Goal: Task Accomplishment & Management: Use online tool/utility

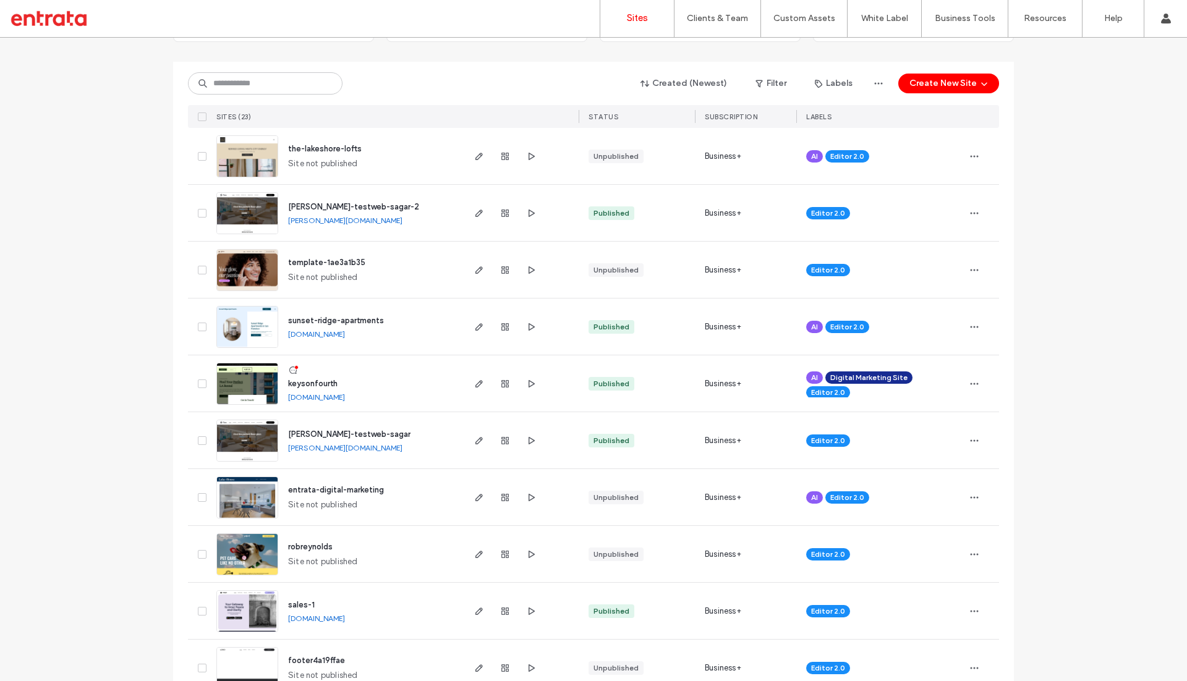
scroll to position [124, 0]
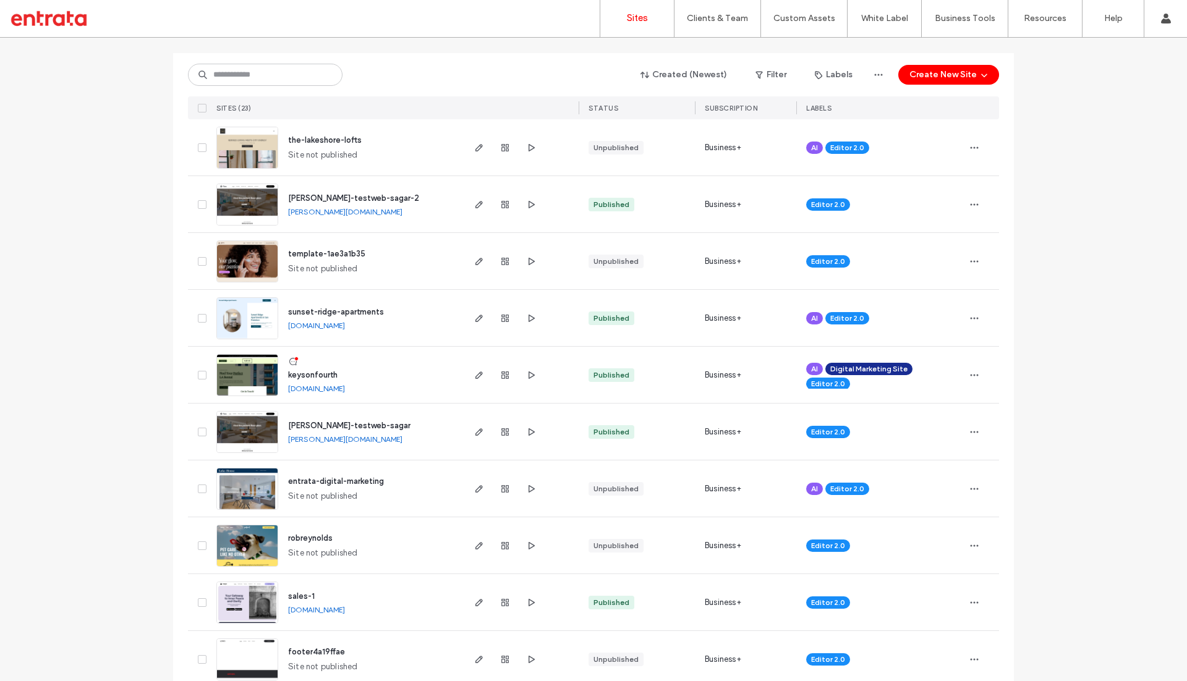
click at [304, 372] on span "keysonfourth" at bounding box center [312, 374] width 49 height 9
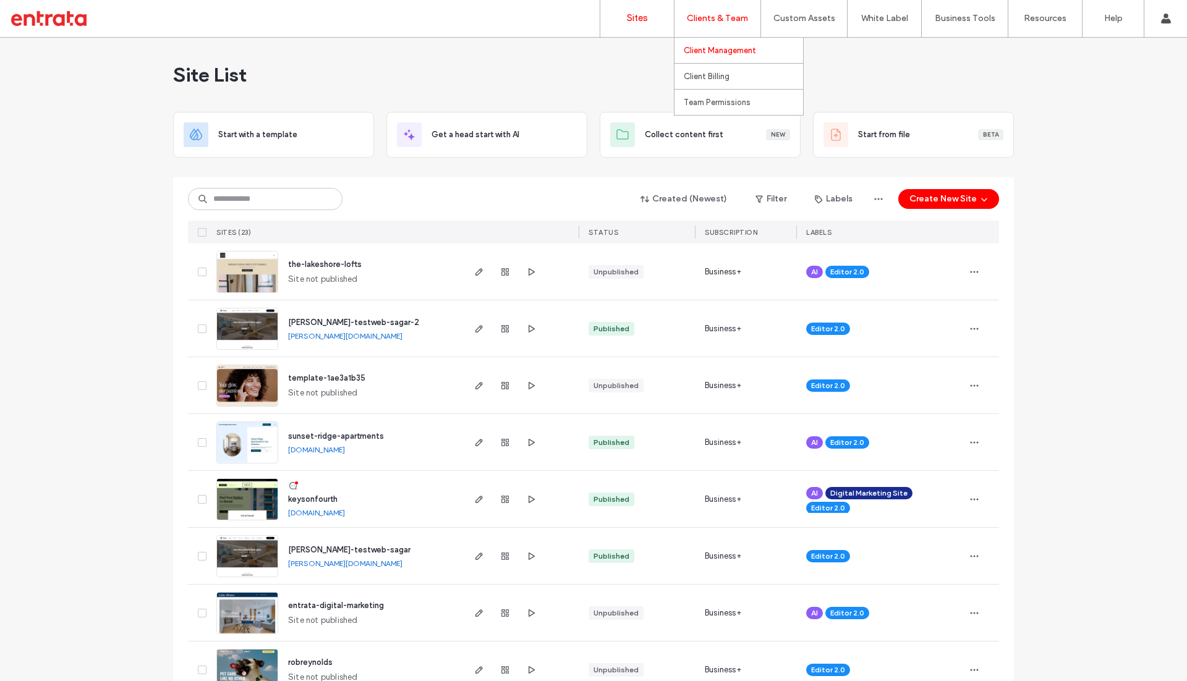
click at [709, 53] on label "Client Management" at bounding box center [720, 51] width 72 height 10
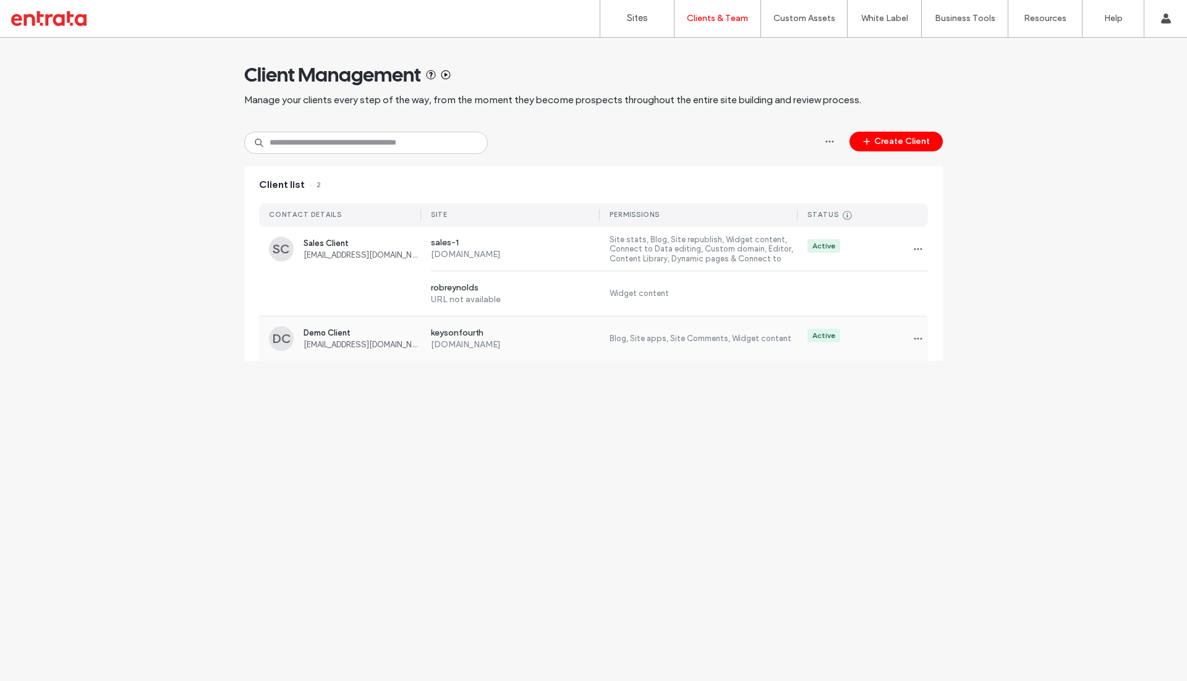
click at [331, 330] on span "Demo Client" at bounding box center [362, 332] width 117 height 9
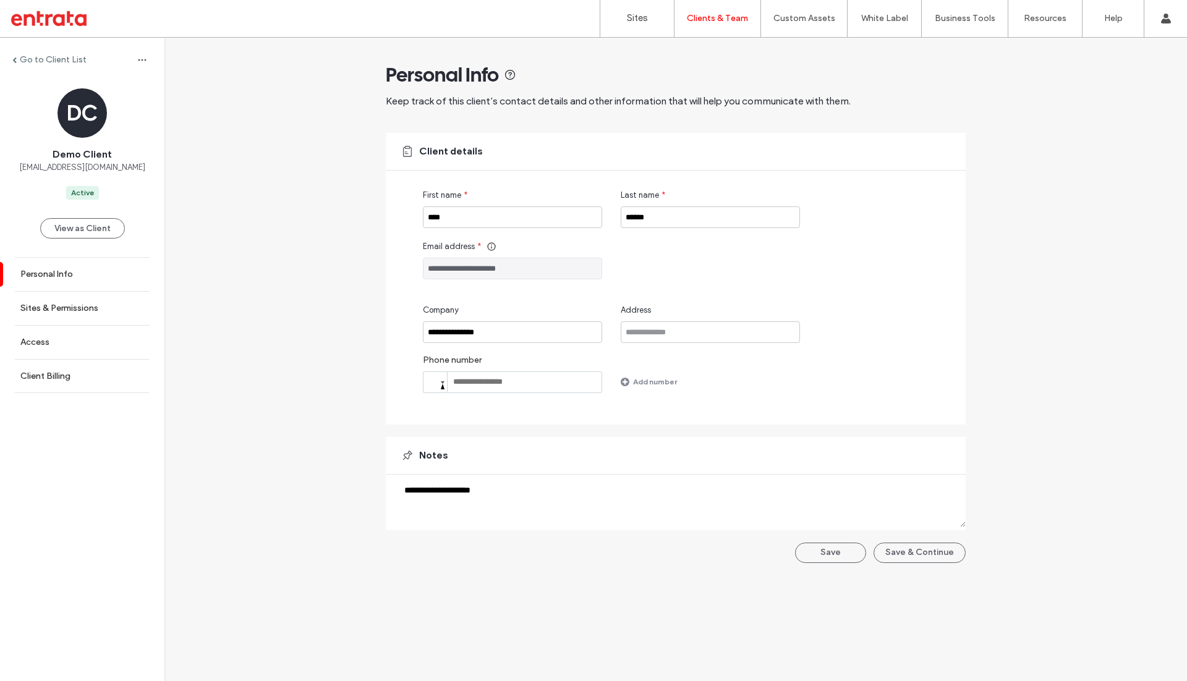
click at [289, 406] on div "**********" at bounding box center [675, 307] width 1023 height 538
click at [74, 230] on button "View as Client" at bounding box center [82, 228] width 85 height 20
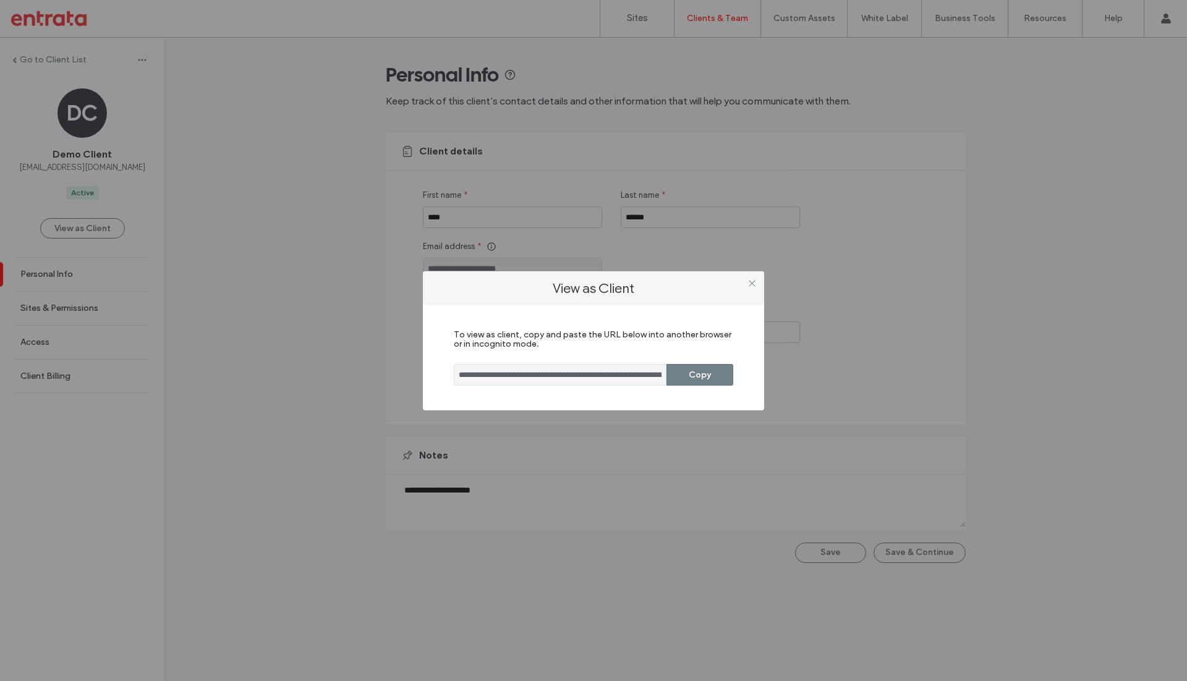
click at [685, 376] on button "Copy" at bounding box center [700, 375] width 67 height 22
click at [750, 285] on icon at bounding box center [752, 283] width 9 height 9
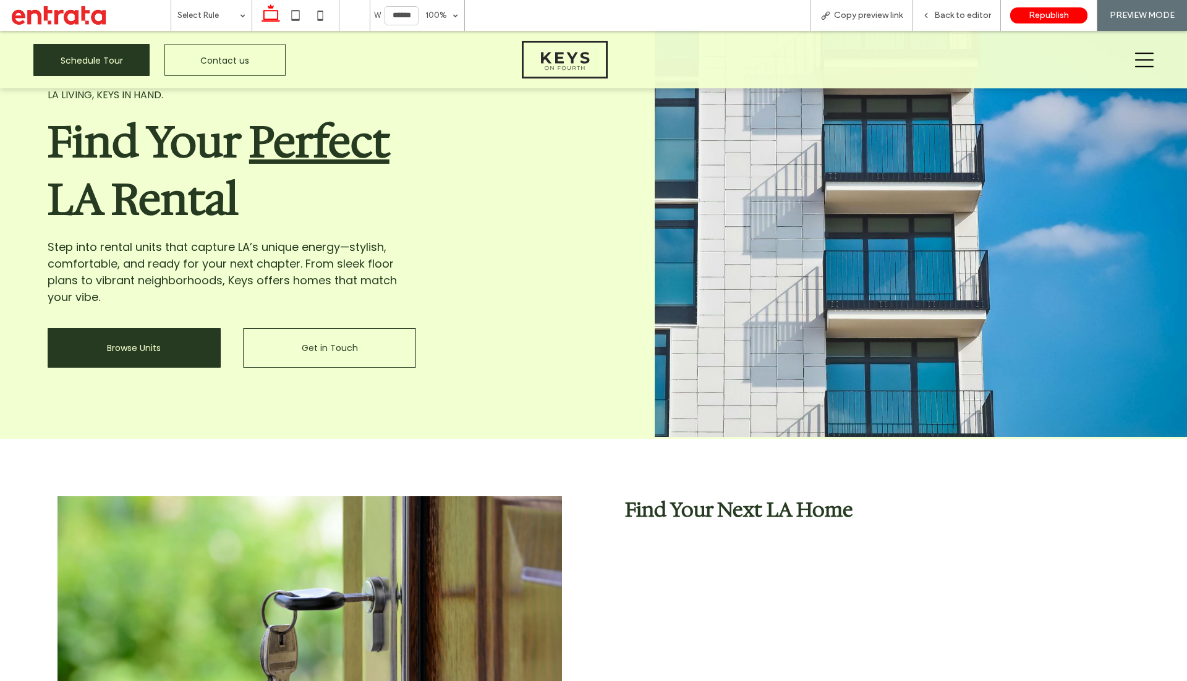
scroll to position [132, 0]
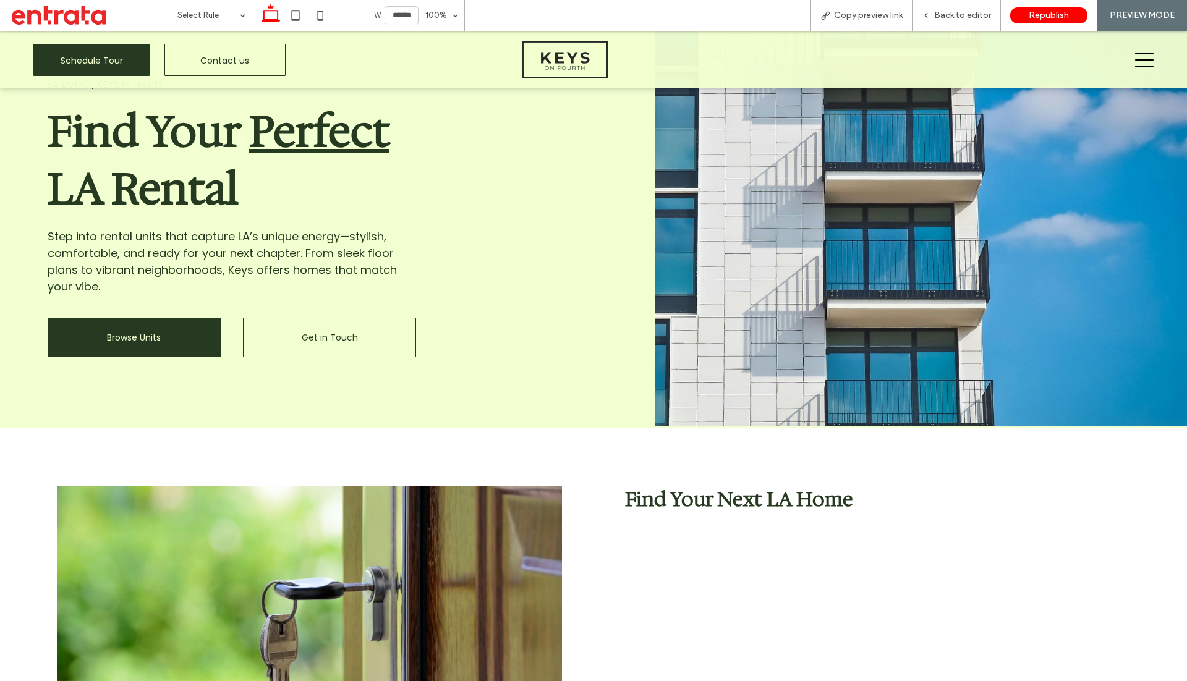
click at [339, 451] on div "2 Bedrooms 1,100 sq ft [GEOGRAPHIC_DATA] Tot. Monthly Leasing Price From $2,800…" at bounding box center [593, 651] width 1187 height 445
click at [952, 18] on span "Back to editor" at bounding box center [962, 15] width 57 height 12
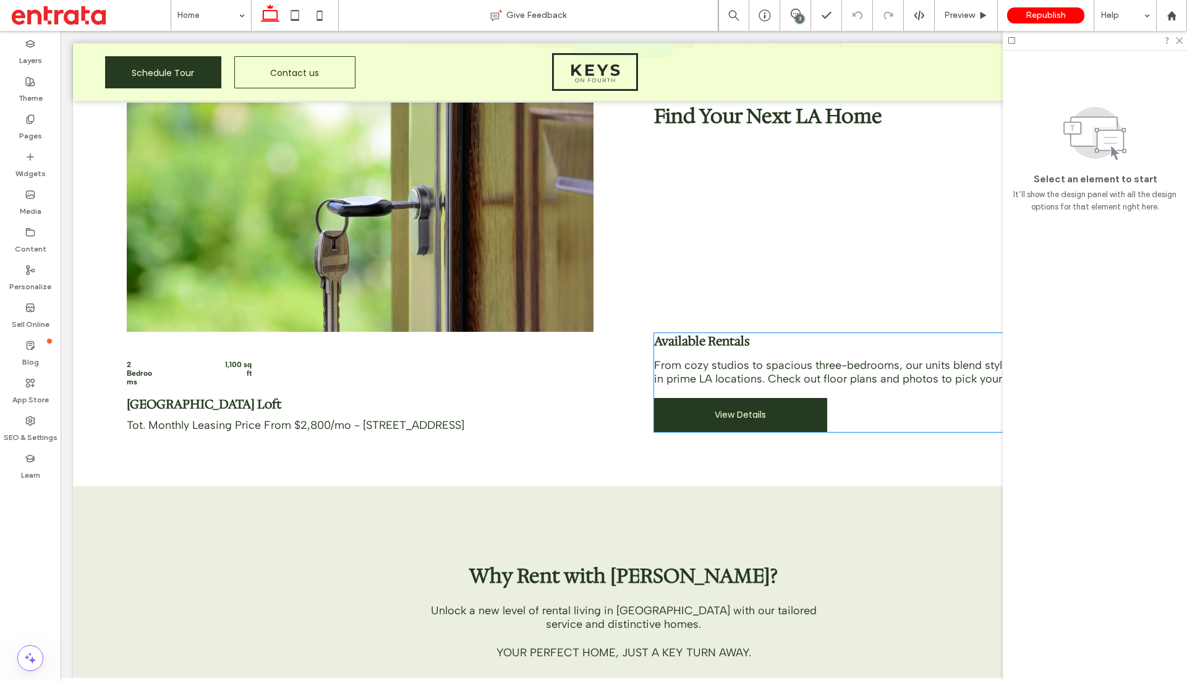
scroll to position [539, 0]
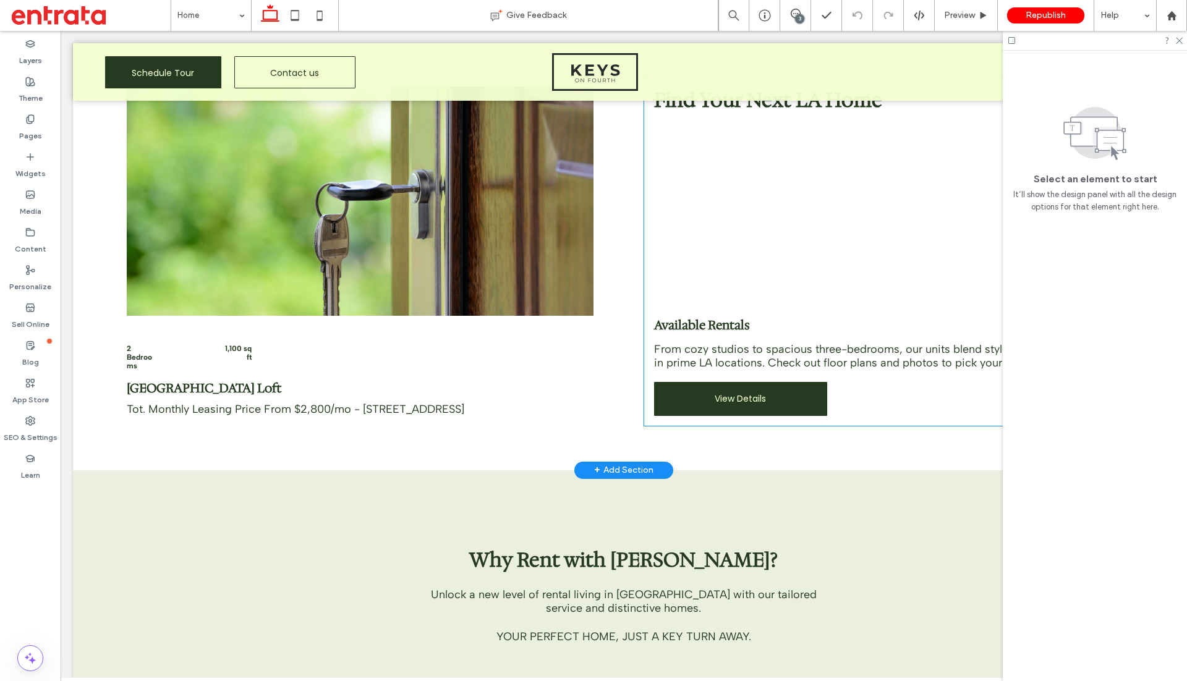
click at [779, 277] on div "Find Your Next LA Home Available Rentals From cozy studios to spacious three-be…" at bounding box center [887, 251] width 487 height 349
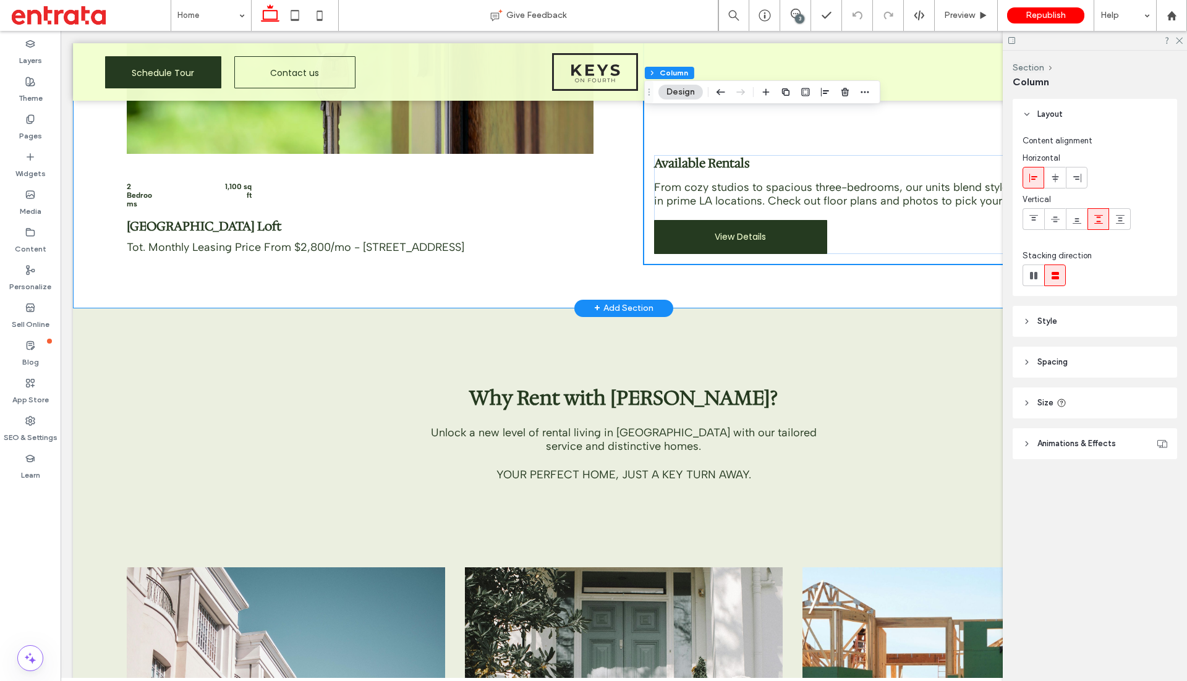
scroll to position [722, 0]
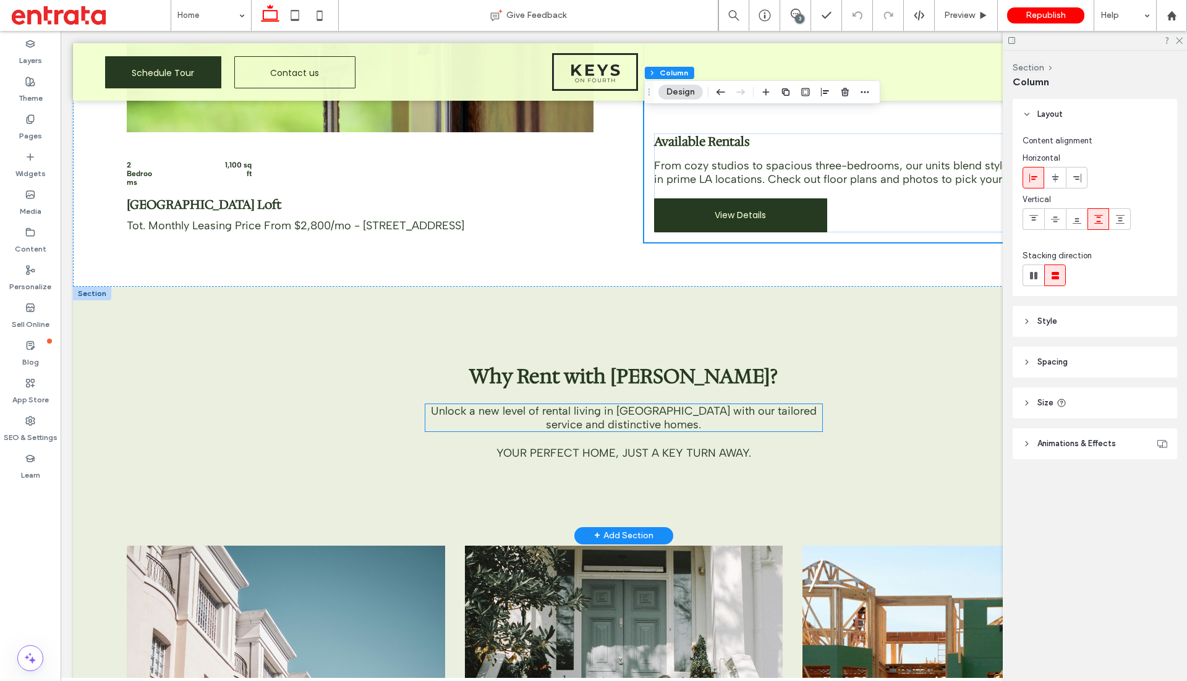
click at [532, 404] on span "Unlock a new level of rental living in [GEOGRAPHIC_DATA] with our tailored serv…" at bounding box center [624, 417] width 386 height 27
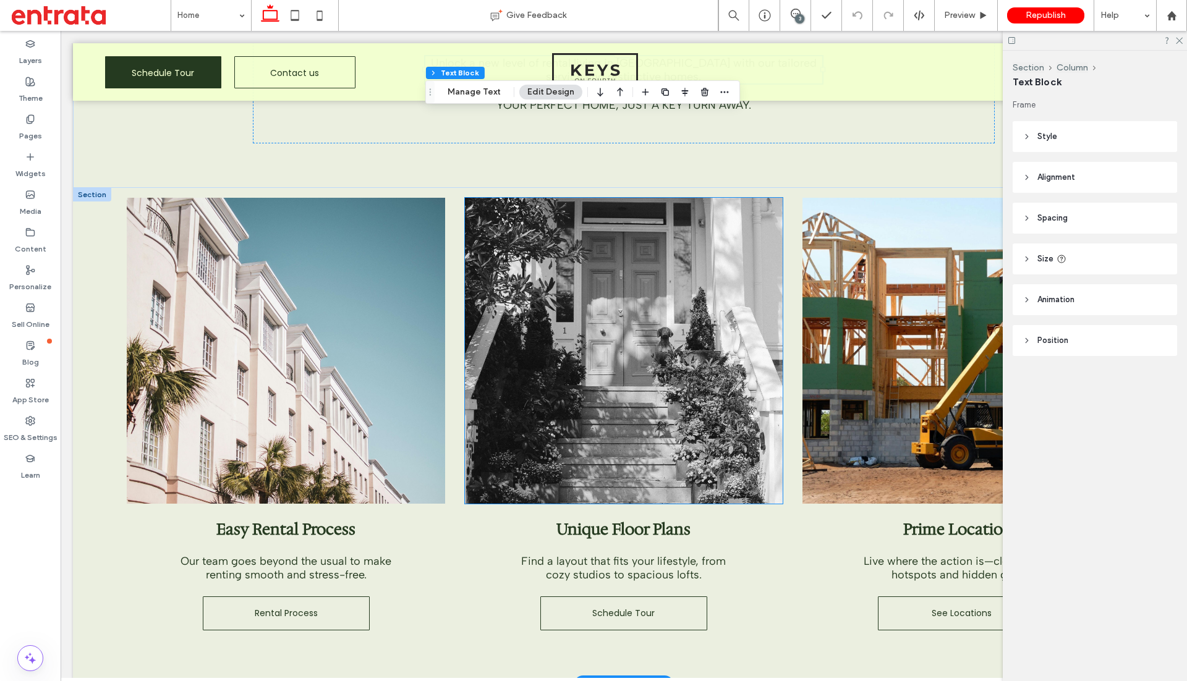
click at [526, 429] on img at bounding box center [624, 351] width 318 height 306
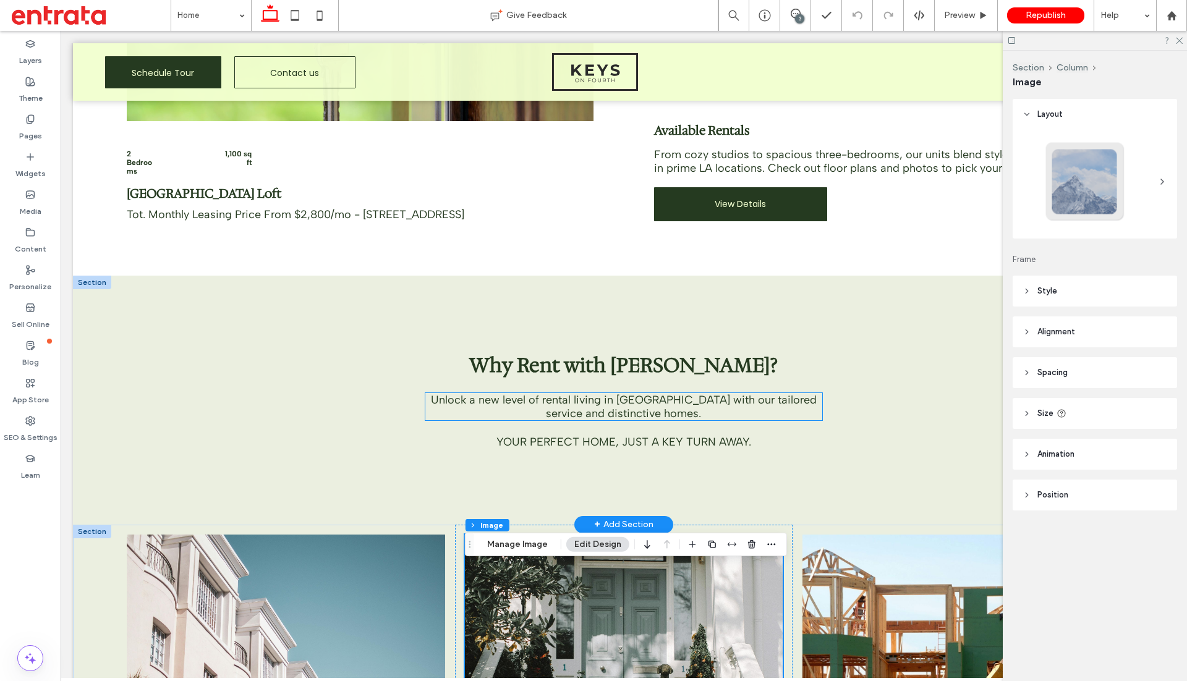
scroll to position [703, 0]
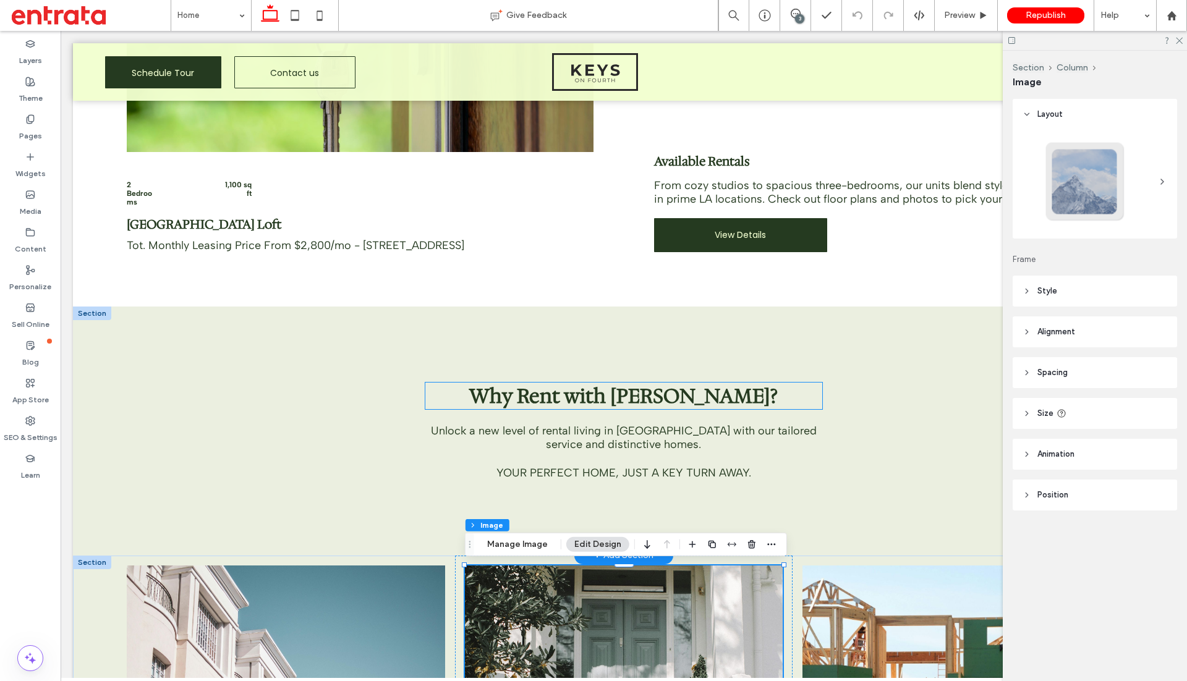
click at [570, 396] on span "Why Rent with [PERSON_NAME]?" at bounding box center [623, 396] width 309 height 27
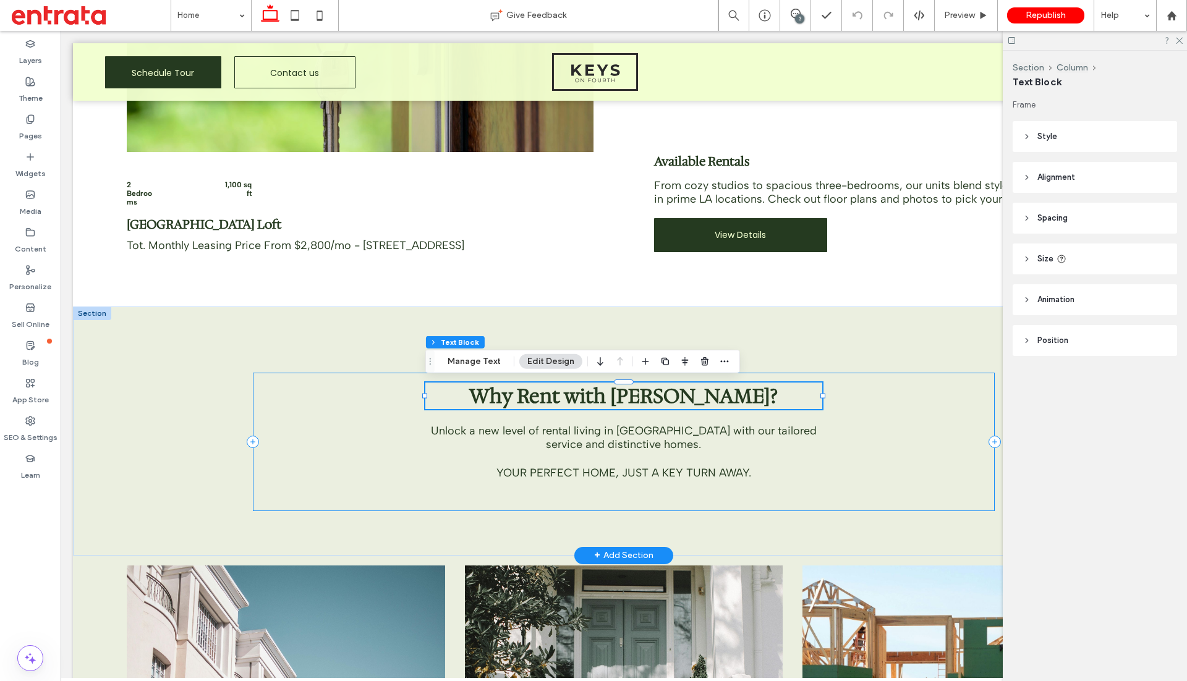
click at [517, 452] on div "Why Rent with [PERSON_NAME]? Unlock a new level of rental living in [GEOGRAPHIC…" at bounding box center [624, 442] width 742 height 139
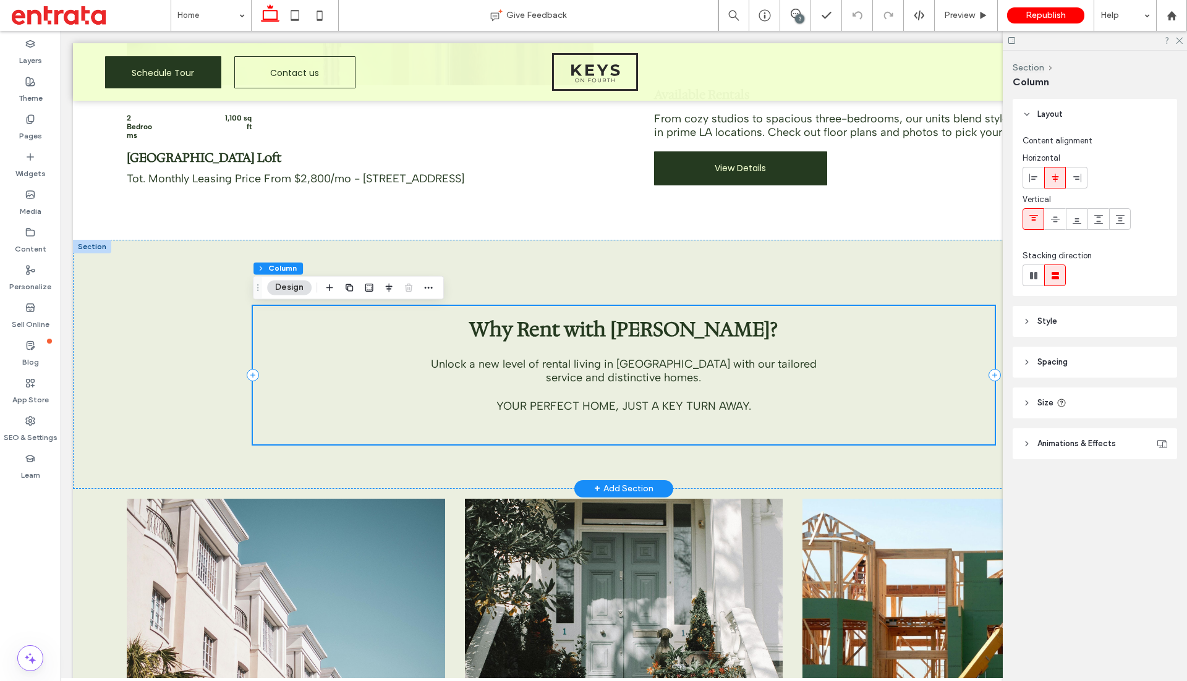
scroll to position [772, 0]
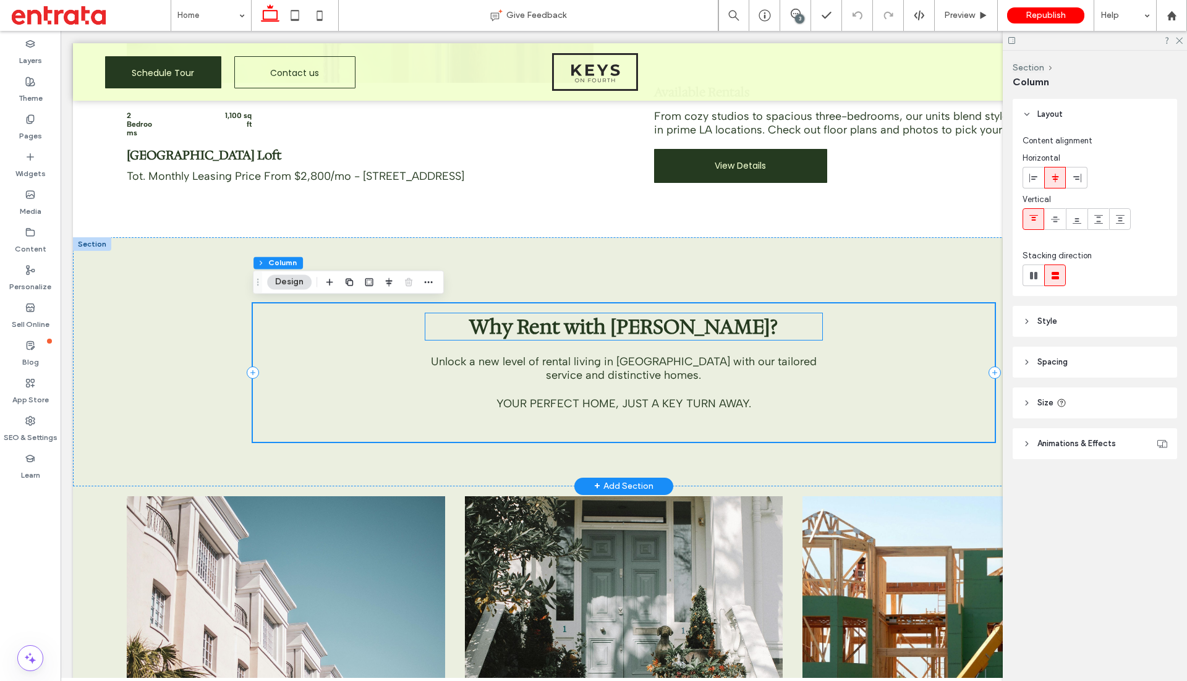
click at [577, 328] on span "Why Rent with [PERSON_NAME]?" at bounding box center [623, 327] width 309 height 27
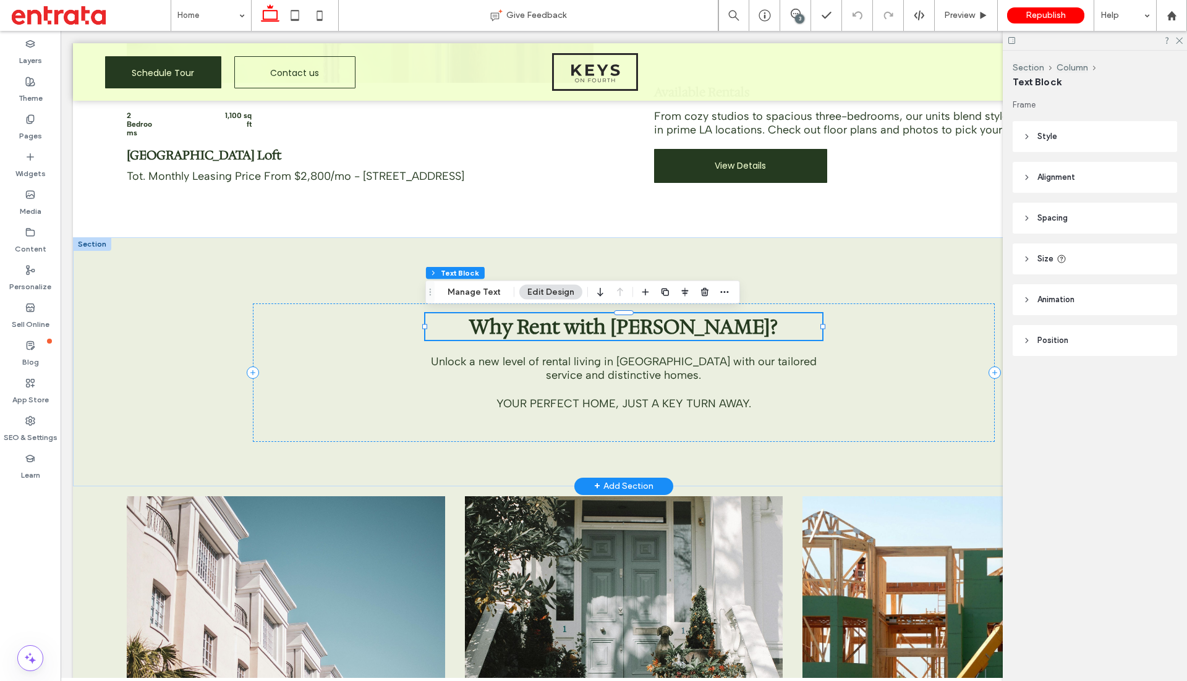
click at [578, 328] on span "Why Rent with [PERSON_NAME]?" at bounding box center [623, 327] width 309 height 27
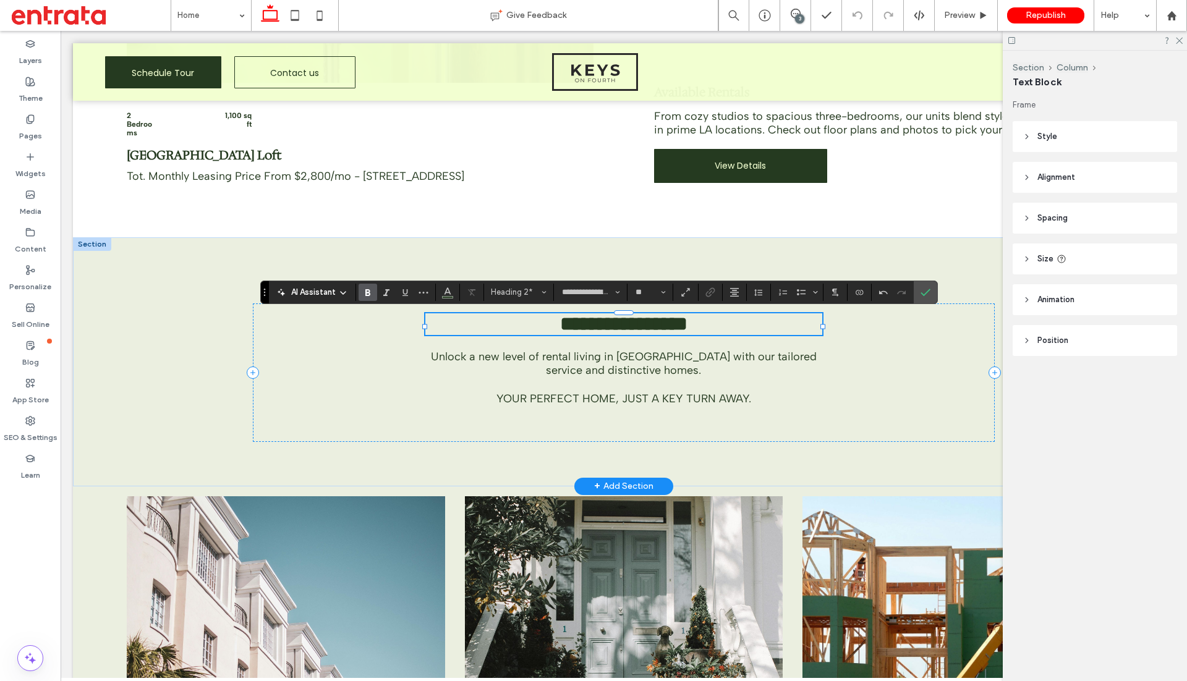
click at [609, 325] on span "**********" at bounding box center [623, 324] width 127 height 20
click at [651, 330] on span "**********" at bounding box center [624, 324] width 256 height 20
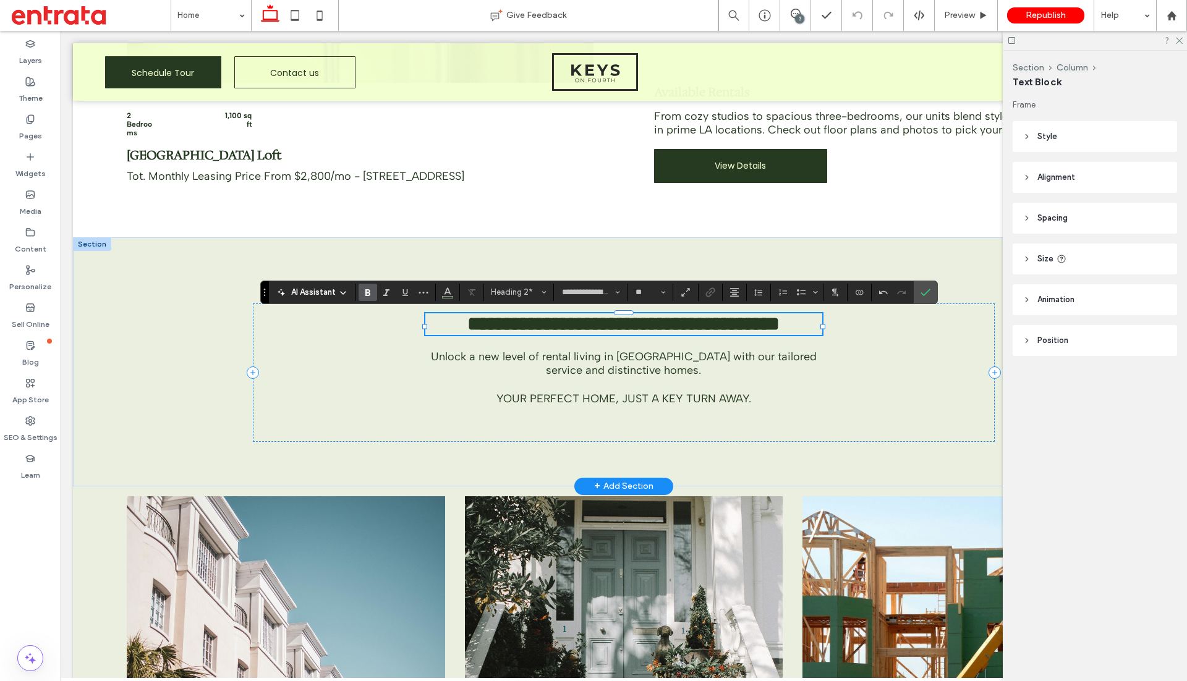
click at [814, 331] on h2 "**********" at bounding box center [623, 325] width 397 height 22
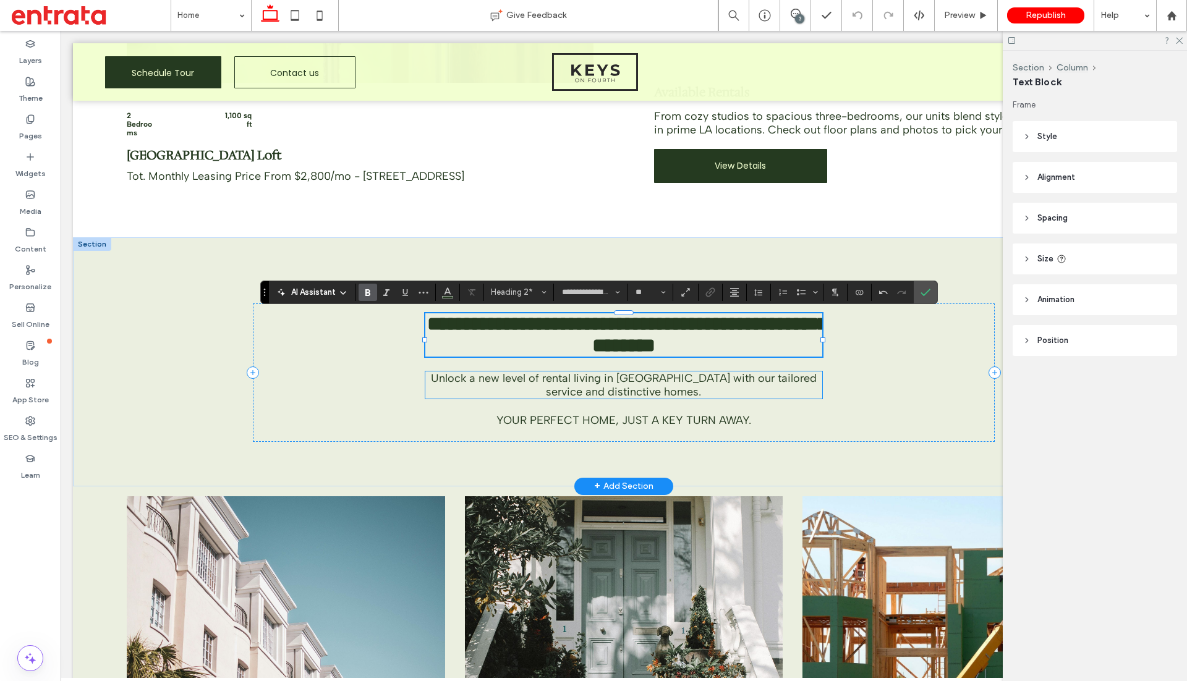
click at [693, 391] on span "Unlock a new level of rental living in [GEOGRAPHIC_DATA] with our tailored serv…" at bounding box center [624, 385] width 386 height 27
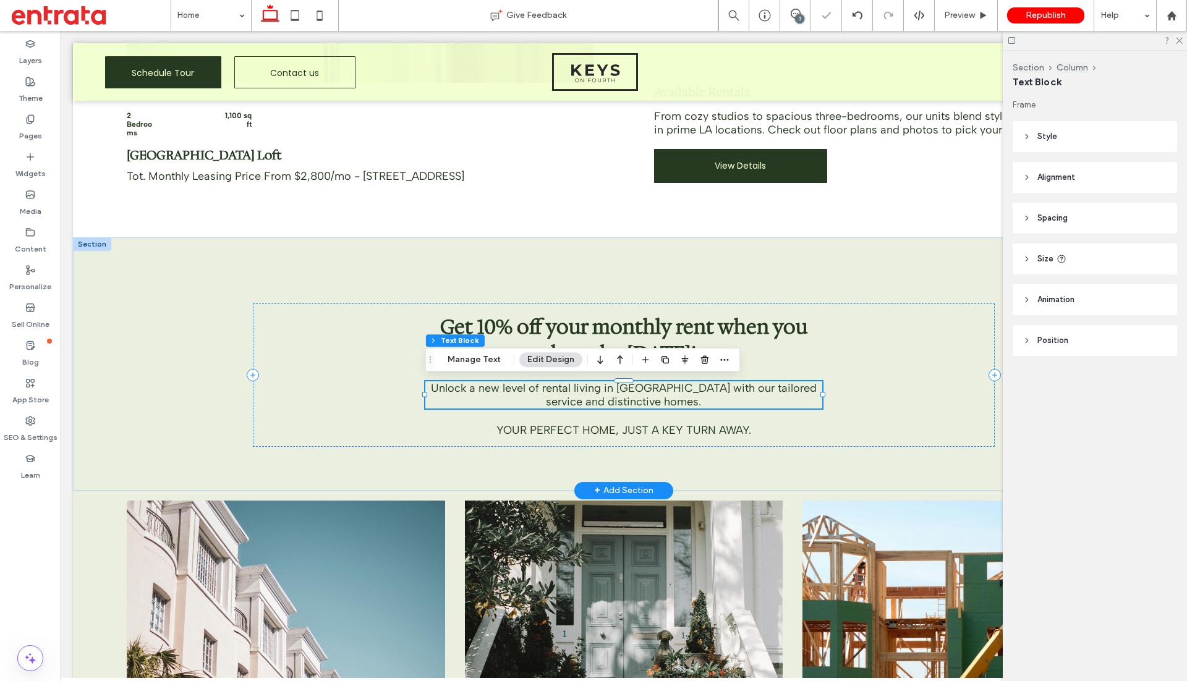
click at [675, 392] on span "Unlock a new level of rental living in [GEOGRAPHIC_DATA] with our tailored serv…" at bounding box center [624, 395] width 386 height 27
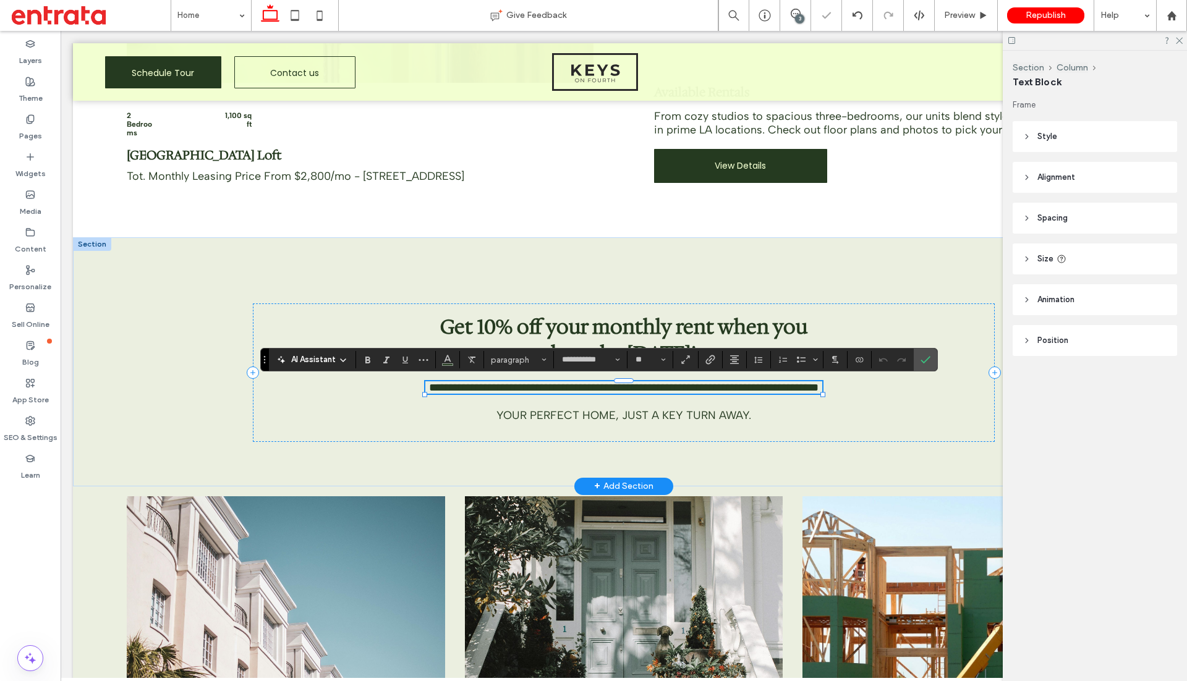
click at [675, 392] on span "**********" at bounding box center [624, 387] width 390 height 11
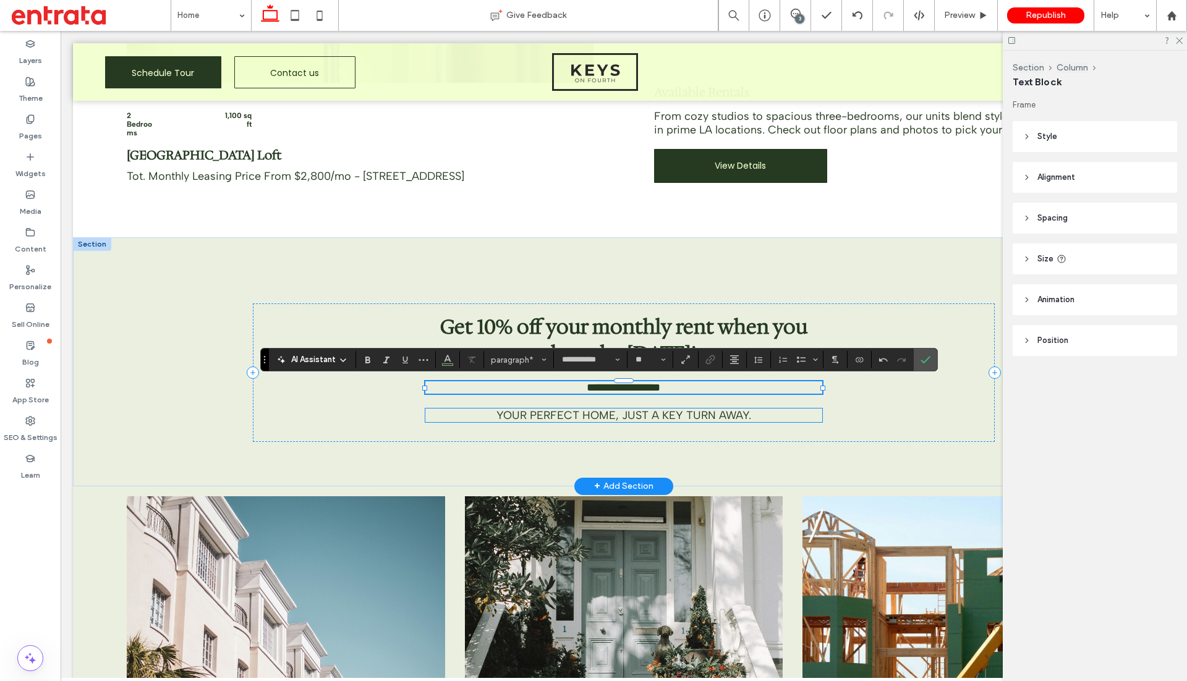
click at [653, 416] on span "Your perfect home, just a key turn away." at bounding box center [624, 416] width 255 height 14
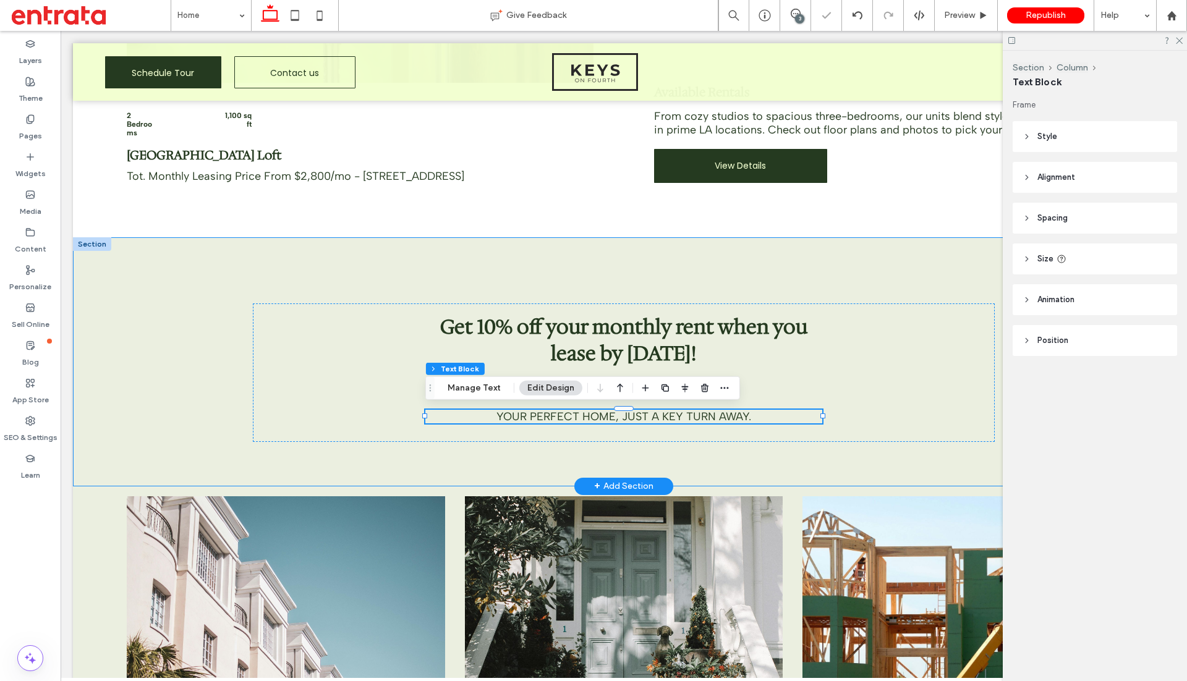
click at [717, 472] on div "Get 10% off your monthly rent when you lease by [DATE]! Terms & Condtions Your …" at bounding box center [624, 361] width 742 height 249
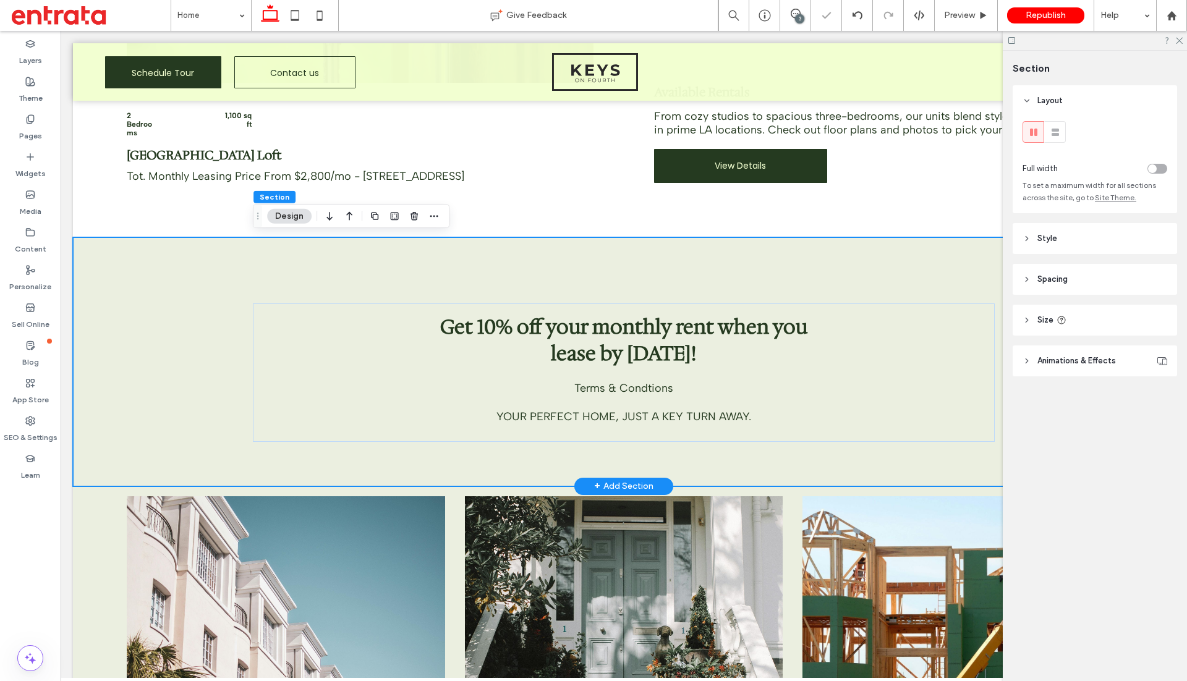
click at [202, 388] on div "Get 10% off your monthly rent when you lease by [DATE]! Terms & Condtions Your …" at bounding box center [624, 361] width 1102 height 249
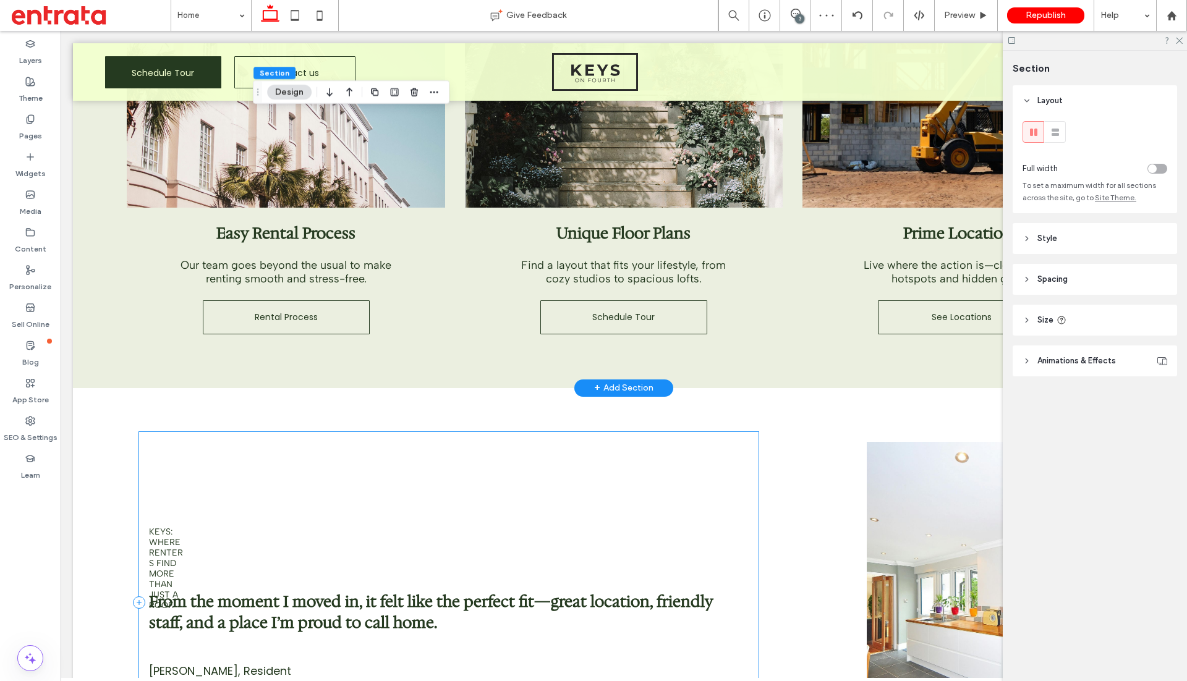
scroll to position [1472, 0]
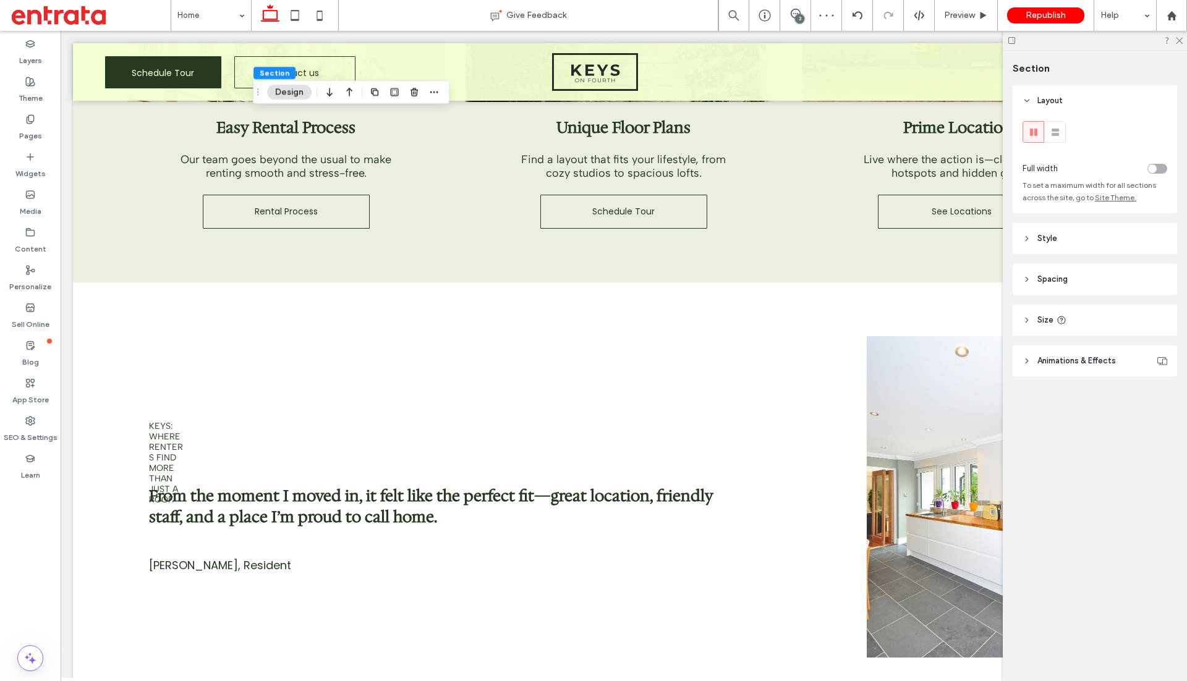
click at [1182, 45] on div at bounding box center [1095, 40] width 184 height 19
click at [1181, 40] on icon at bounding box center [1179, 40] width 8 height 8
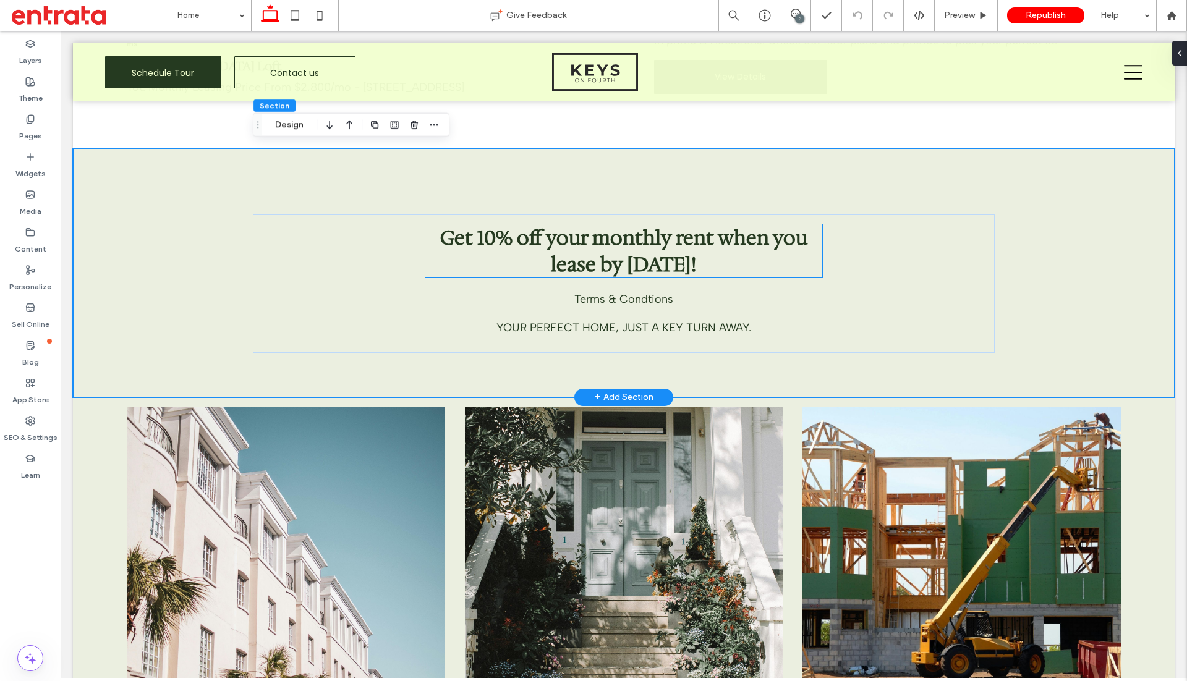
scroll to position [863, 0]
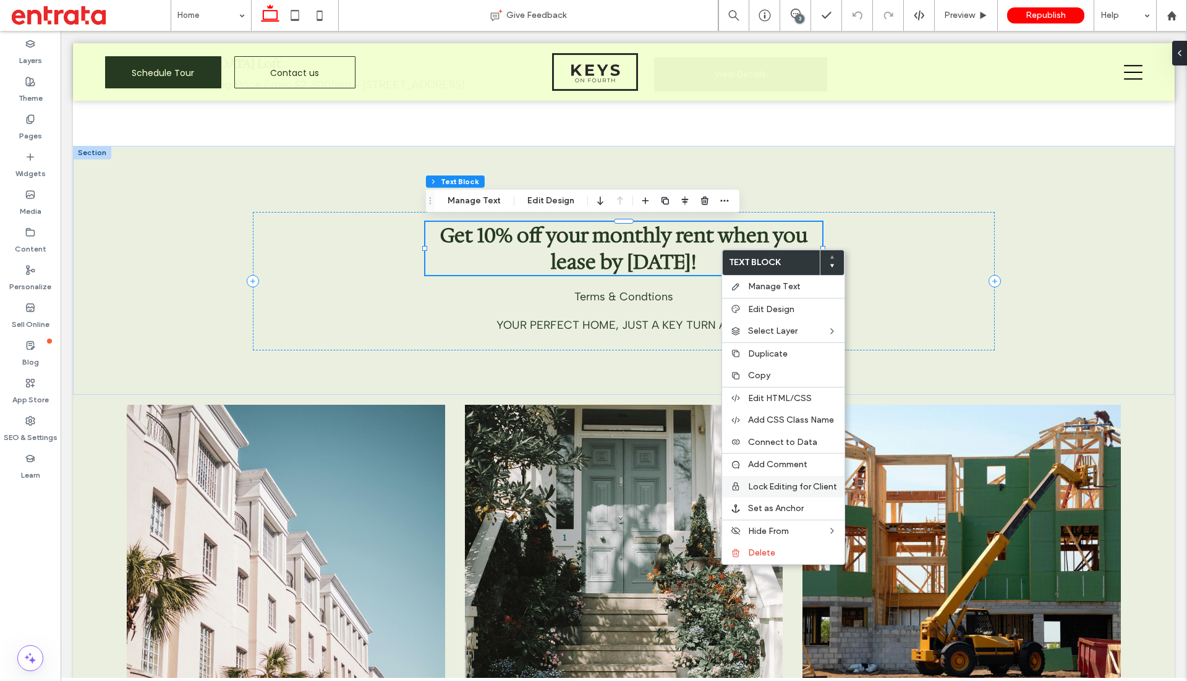
click at [759, 484] on span "Lock Editing for Client" at bounding box center [792, 487] width 89 height 11
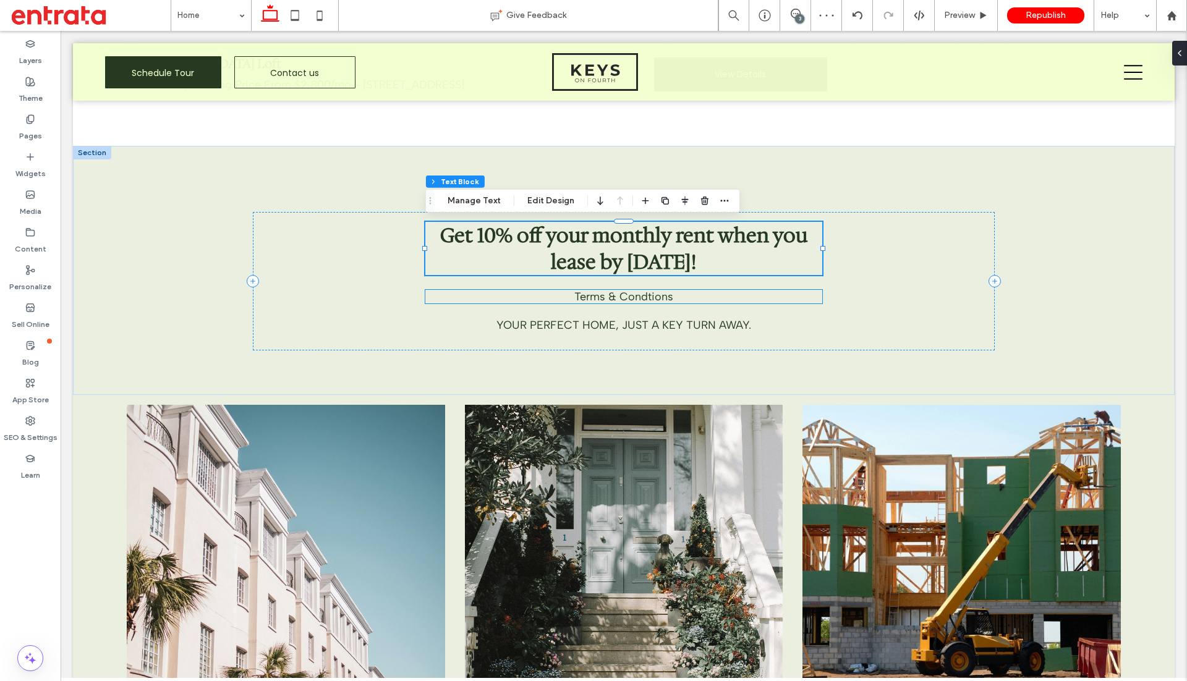
click at [594, 297] on span "Terms & Condtions" at bounding box center [623, 297] width 99 height 14
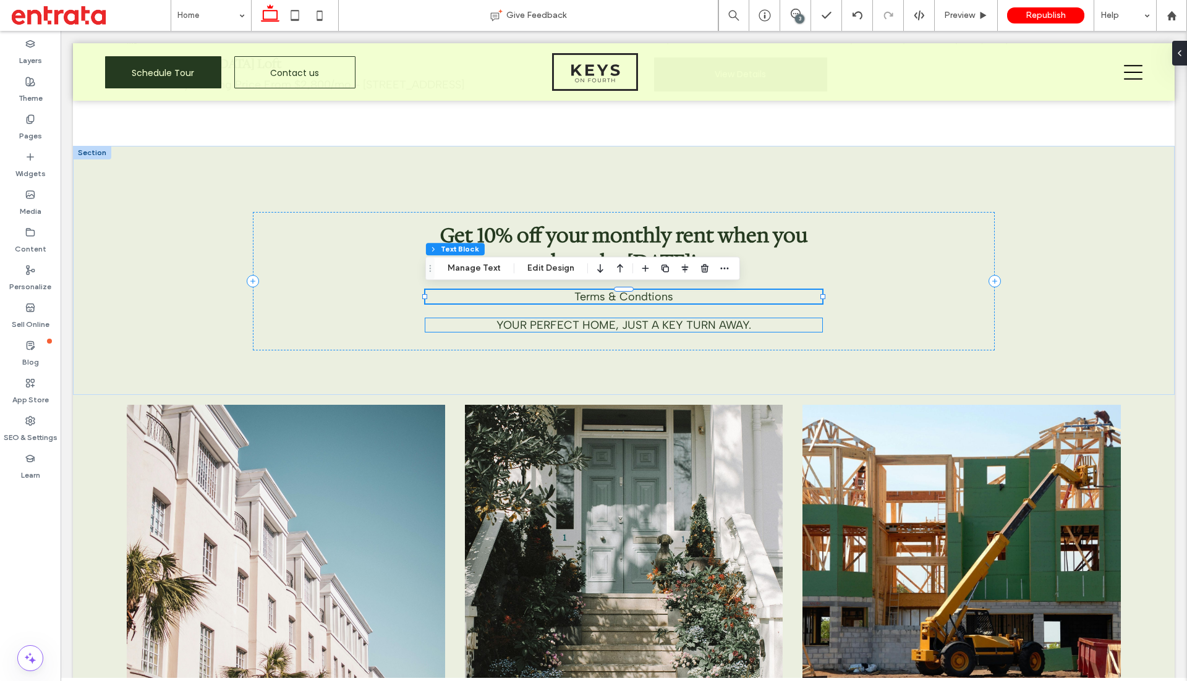
click at [607, 331] on span "Your perfect home, just a key turn away." at bounding box center [624, 325] width 255 height 14
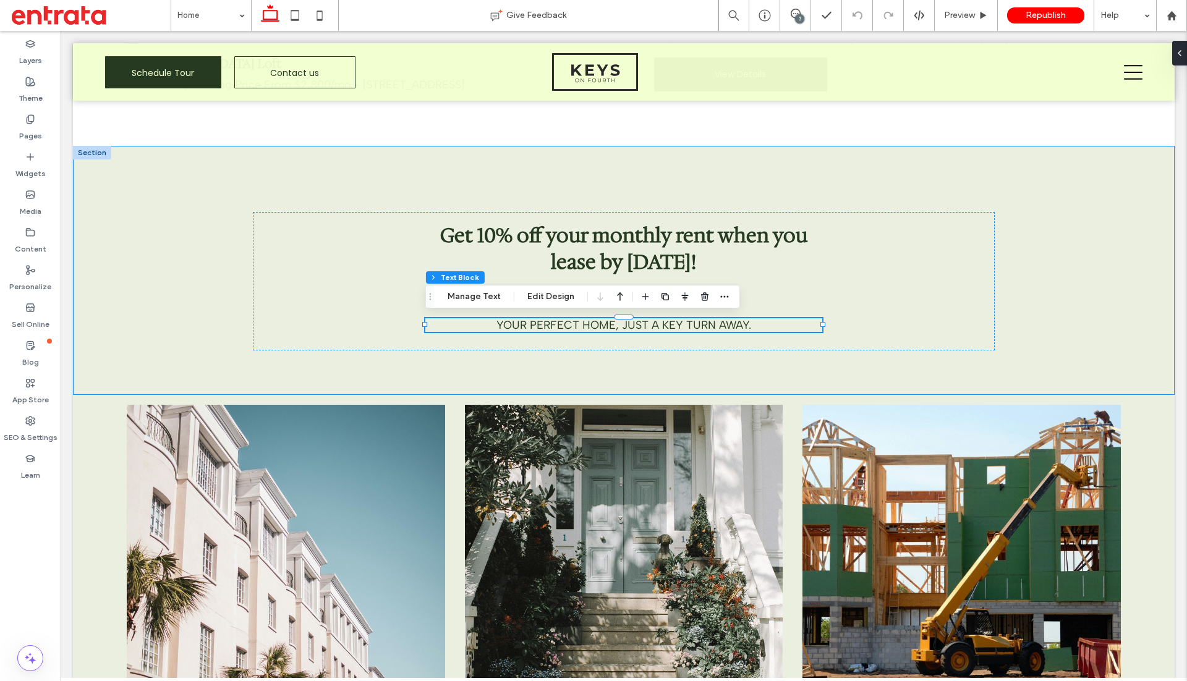
click at [797, 183] on div "Get 10% off your monthly rent when you lease by [DATE]! Terms & Condtions Your …" at bounding box center [624, 270] width 742 height 249
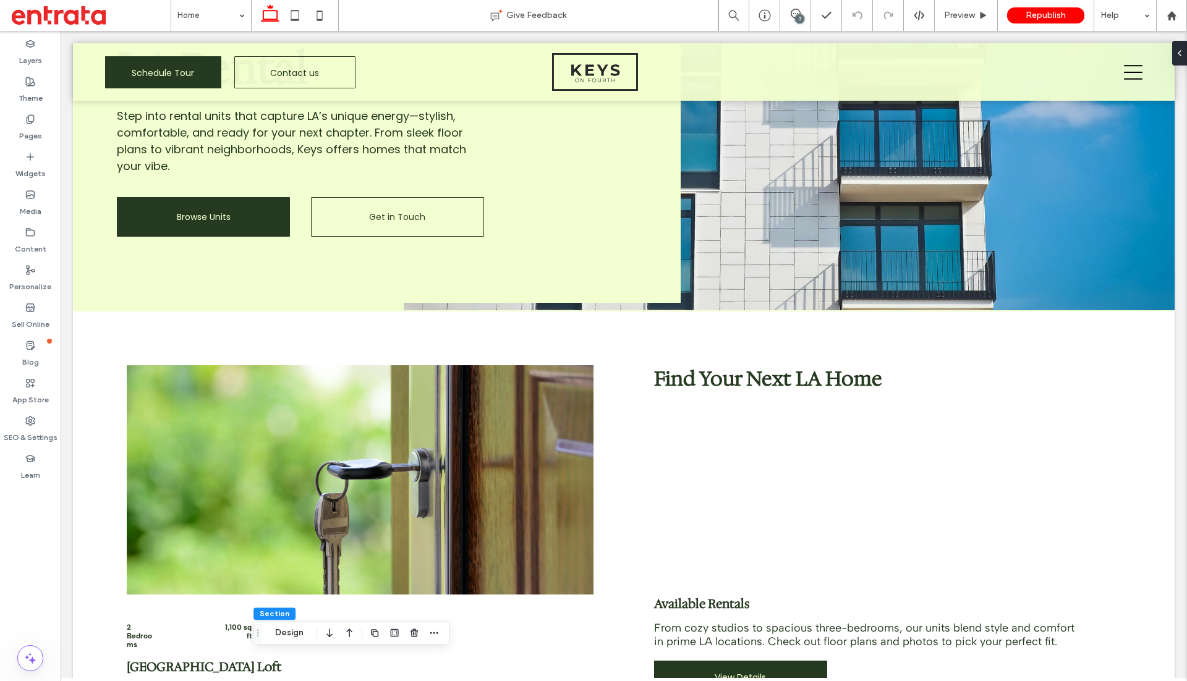
scroll to position [0, 0]
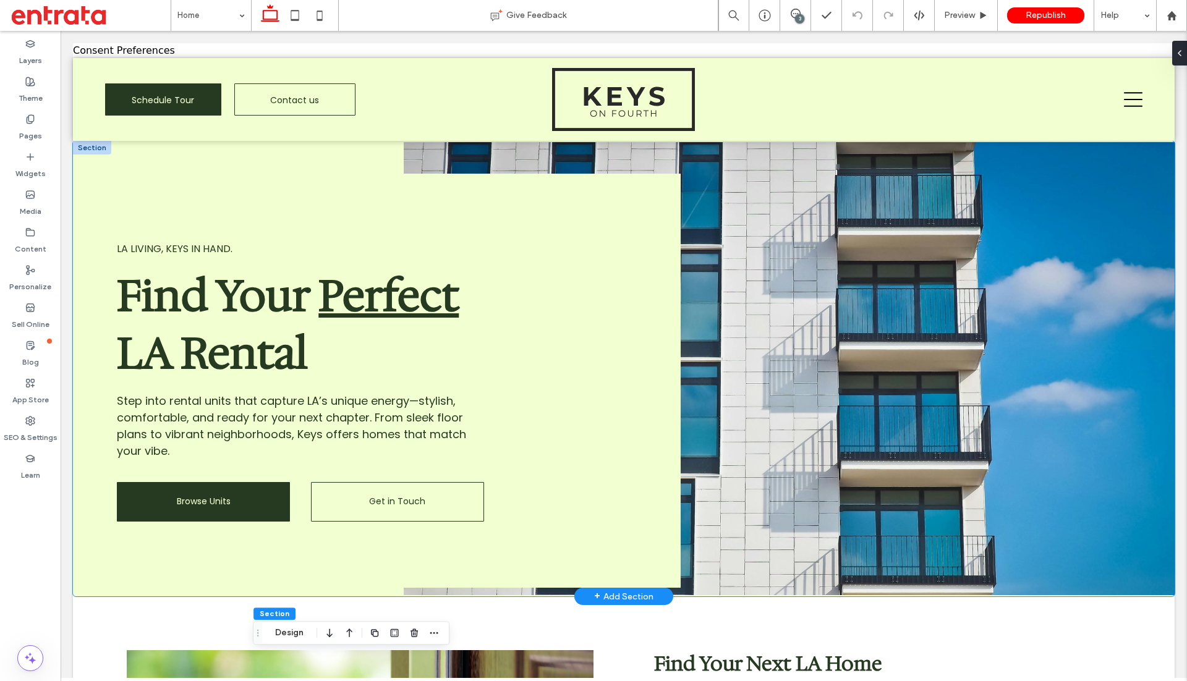
click at [442, 189] on div "LA Living, Keys in Hand. Find Your Perfect LA Rental Step into rental units tha…" at bounding box center [377, 381] width 608 height 414
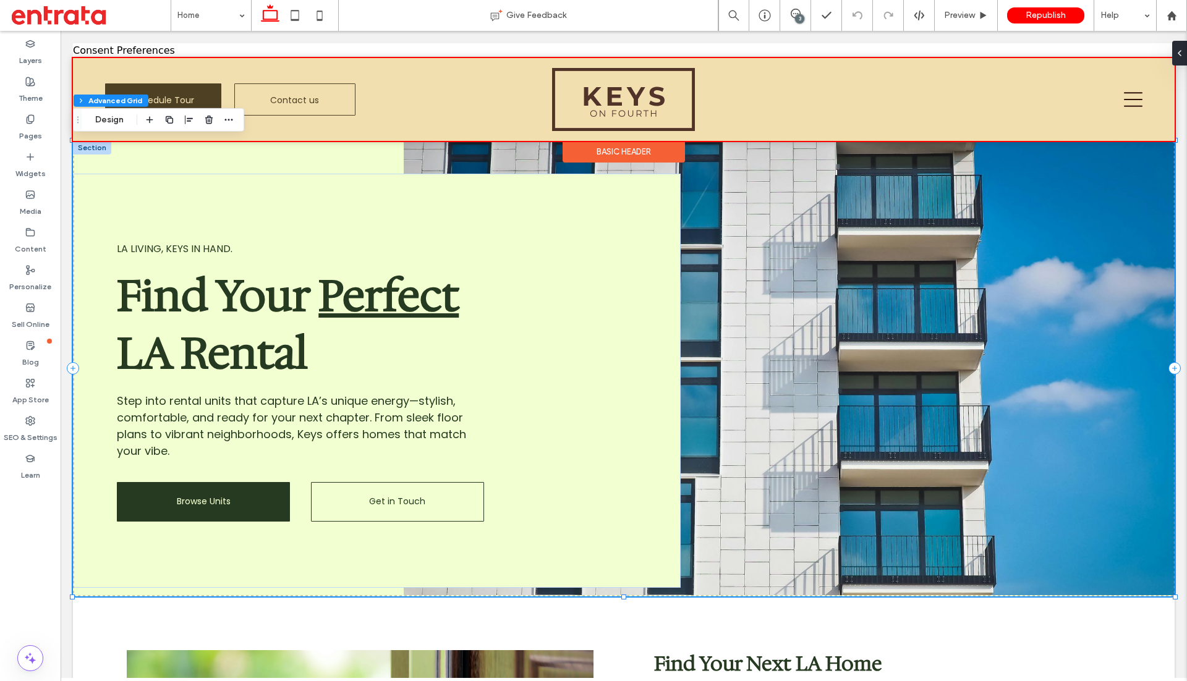
click at [826, 121] on div at bounding box center [624, 99] width 1102 height 83
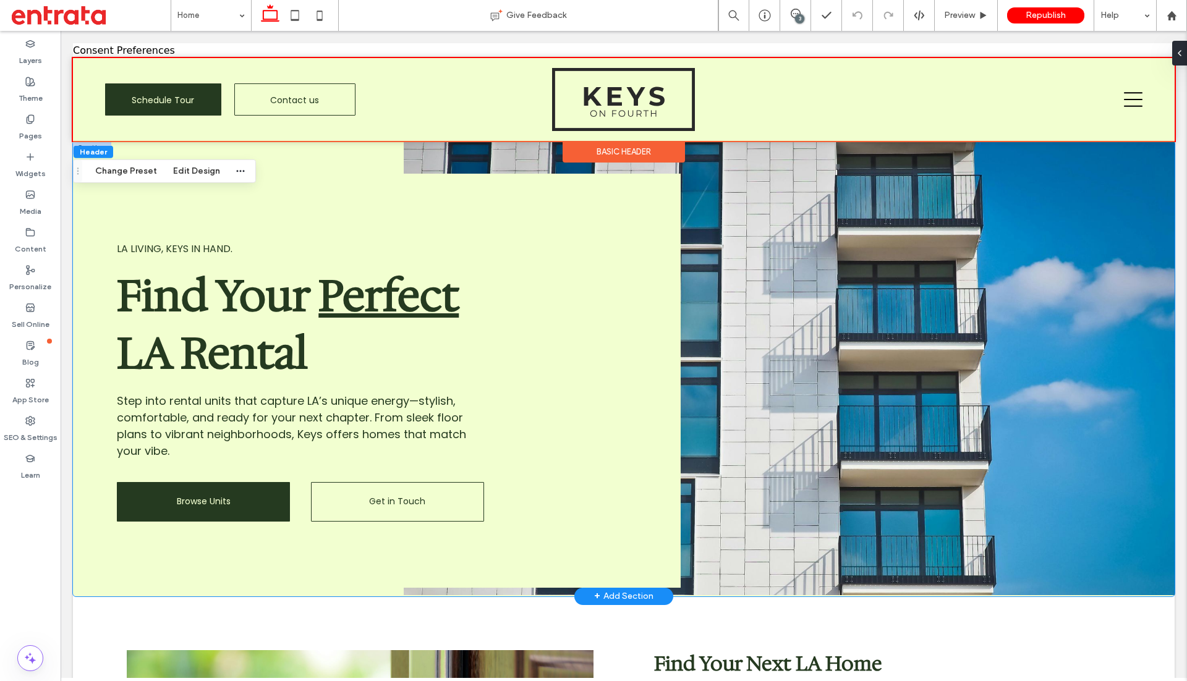
click at [625, 246] on div "LA Living, Keys in Hand." at bounding box center [376, 248] width 519 height 17
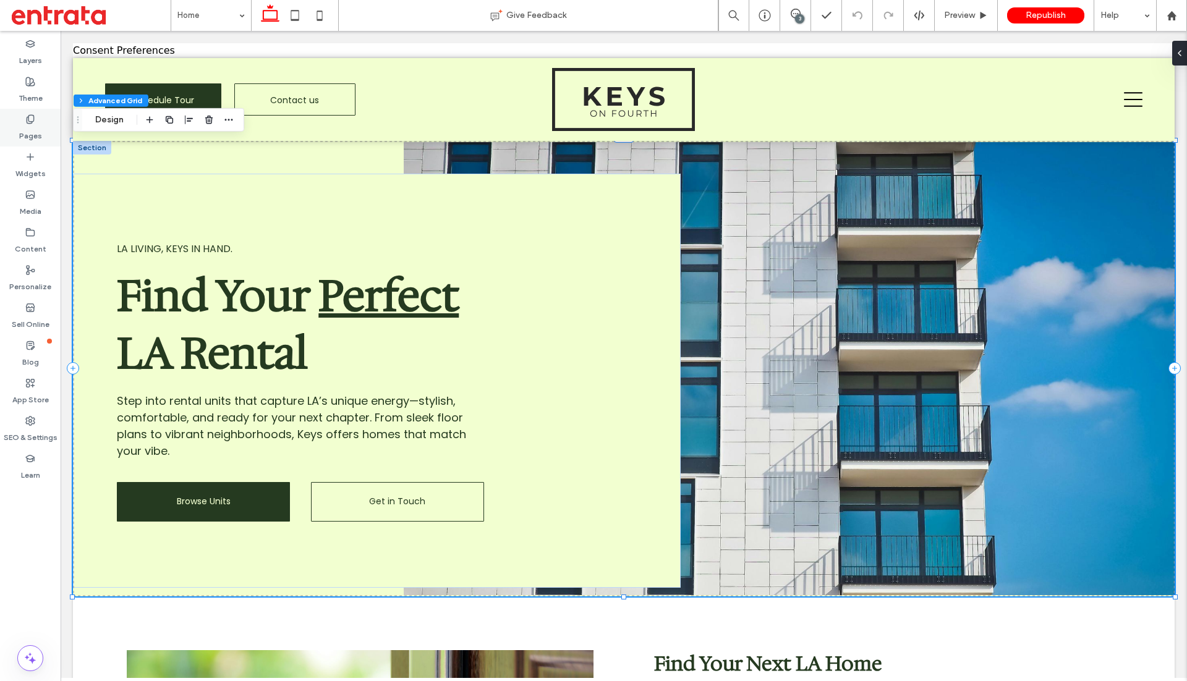
click at [29, 134] on label "Pages" at bounding box center [30, 132] width 23 height 17
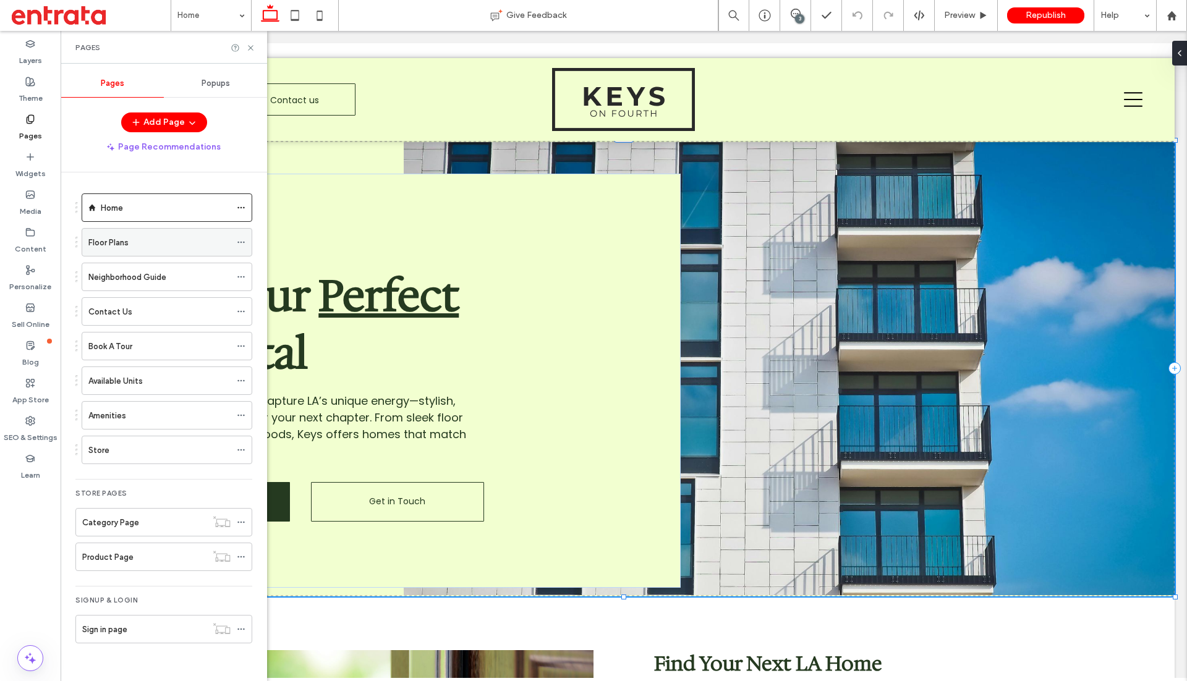
click at [155, 231] on div "Floor Plans" at bounding box center [159, 242] width 142 height 27
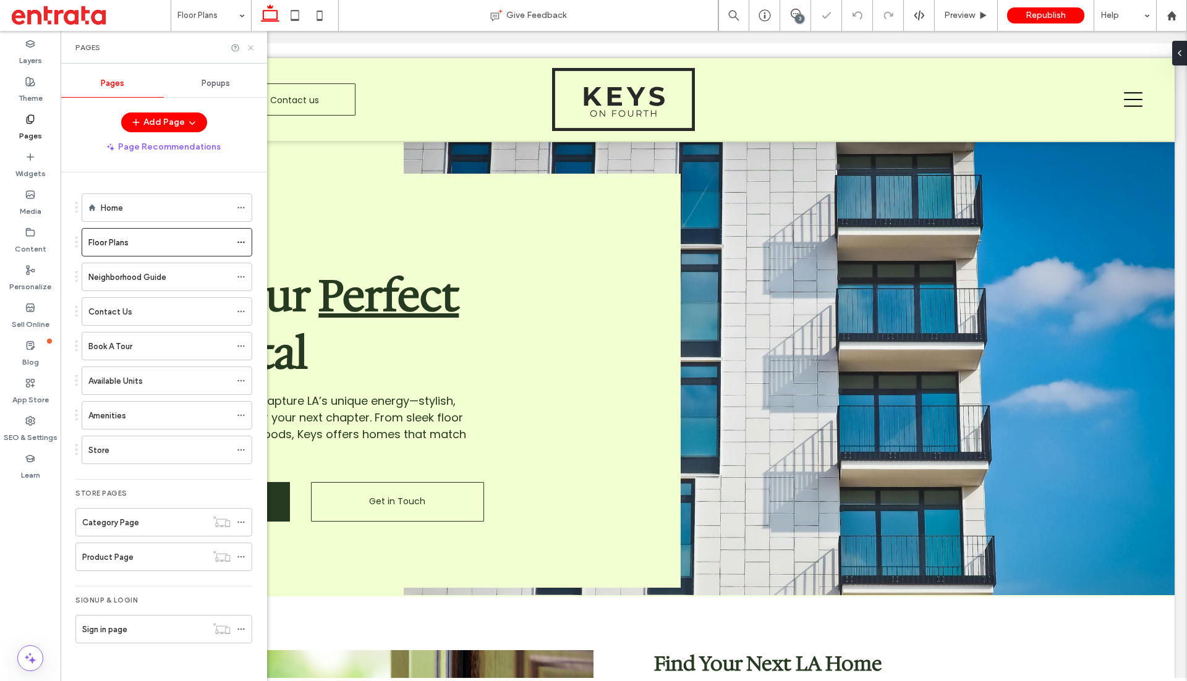
click at [250, 46] on icon at bounding box center [250, 47] width 9 height 9
